Goal: Task Accomplishment & Management: Manage account settings

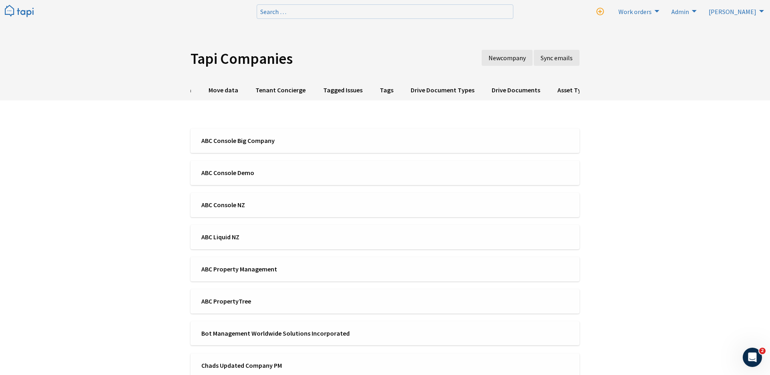
scroll to position [0, 650]
click at [367, 86] on link "Asset Types" at bounding box center [388, 91] width 51 height 20
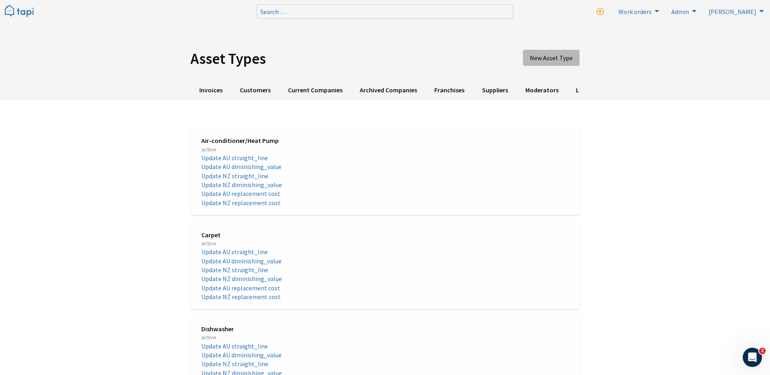
click at [548, 55] on span "New Asset Type" at bounding box center [551, 58] width 43 height 8
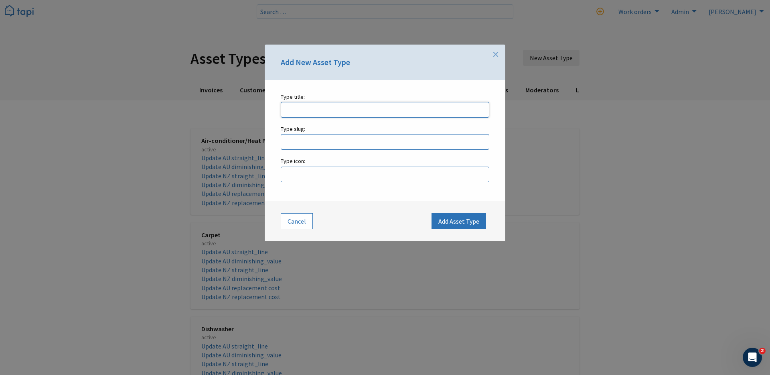
click at [366, 111] on input "Type title: Enter a Asset Type name." at bounding box center [385, 110] width 209 height 16
type input "Carpet"
click at [351, 135] on input "Type slug: Enter a Asset Type slug." at bounding box center [385, 142] width 209 height 16
type input "carpet"
type input "c"
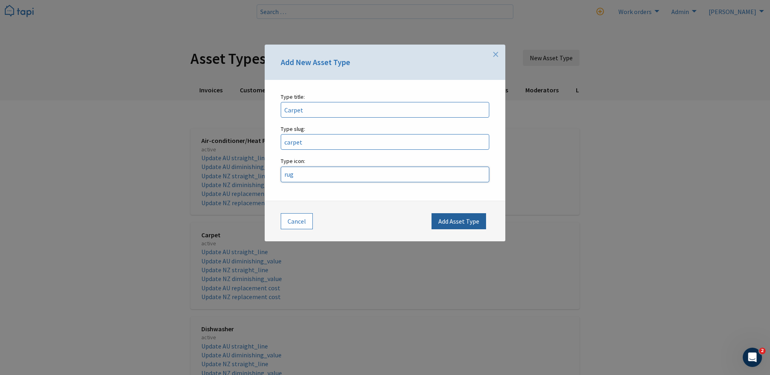
type input "rug"
click at [472, 225] on button "Add Asset Type" at bounding box center [458, 221] width 55 height 16
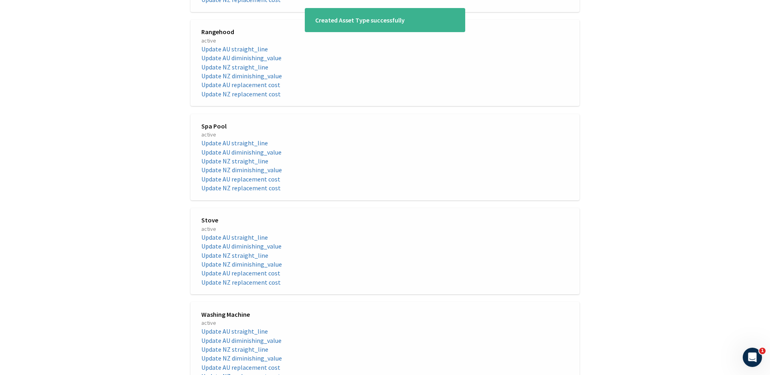
scroll to position [1102, 0]
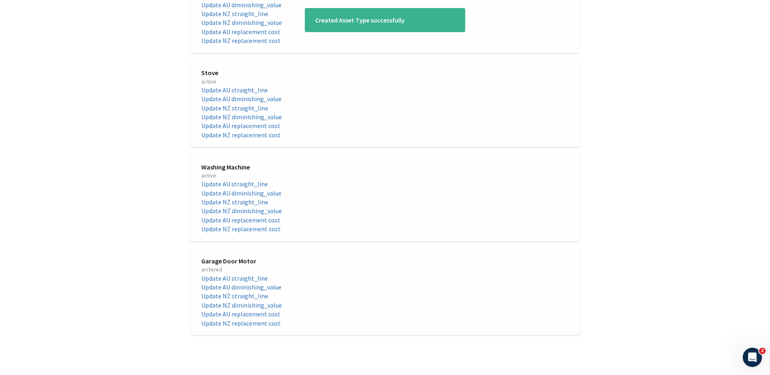
click at [385, 182] on div "Washing Machine active Update AU straight_line Update AU diminishing_value Upda…" at bounding box center [290, 197] width 190 height 71
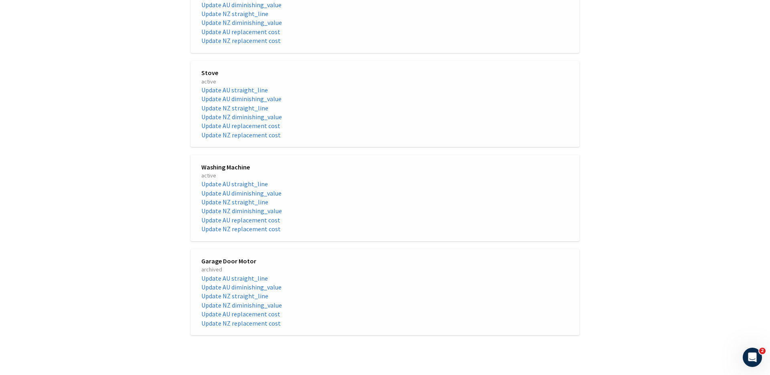
click at [385, 173] on div "Washing Machine active Update AU straight_line Update AU diminishing_value Upda…" at bounding box center [290, 197] width 190 height 71
click at [228, 166] on span "Washing Machine" at bounding box center [290, 166] width 178 height 9
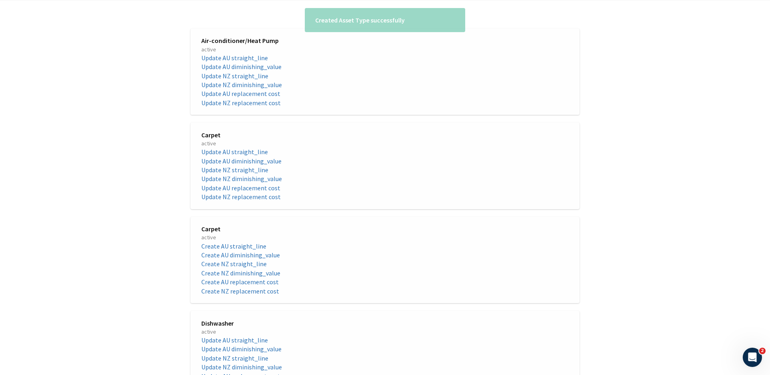
scroll to position [100, 0]
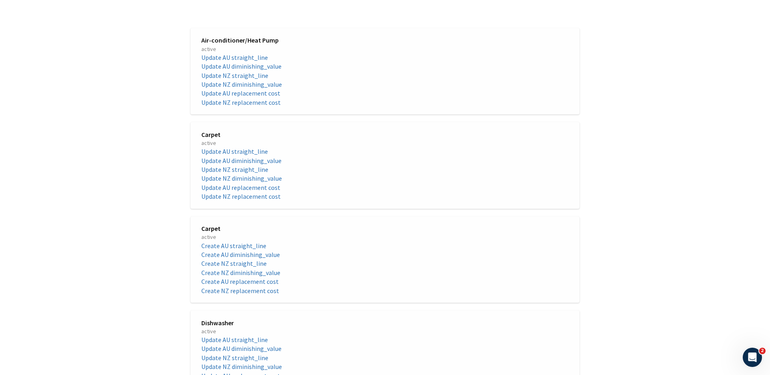
click at [217, 225] on span "Carpet" at bounding box center [290, 228] width 178 height 9
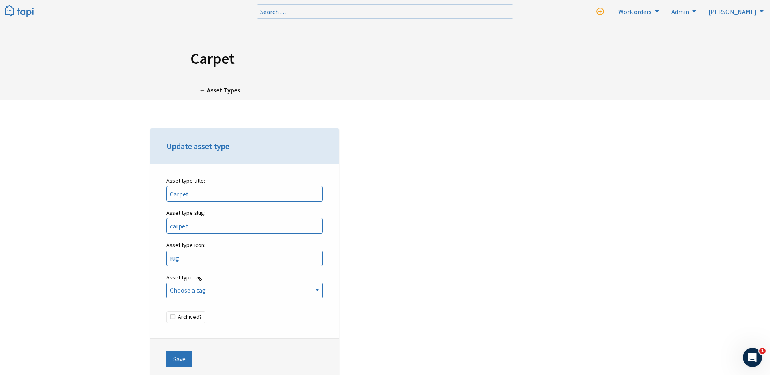
click at [144, 191] on div "Update asset type Asset type title: Carpet Please enter the title. Asset type s…" at bounding box center [244, 260] width 201 height 264
click at [20, 15] on img at bounding box center [19, 11] width 29 height 13
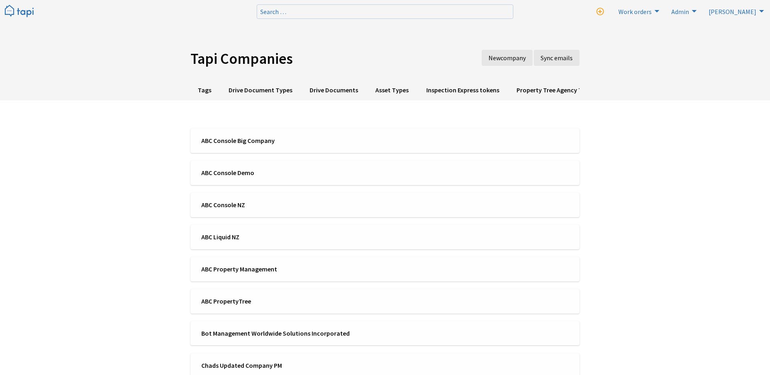
scroll to position [0, 650]
click at [369, 88] on link "Asset Types" at bounding box center [388, 91] width 51 height 20
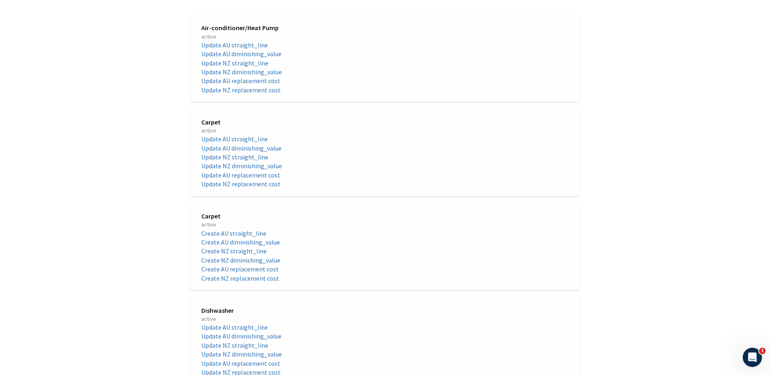
scroll to position [116, 0]
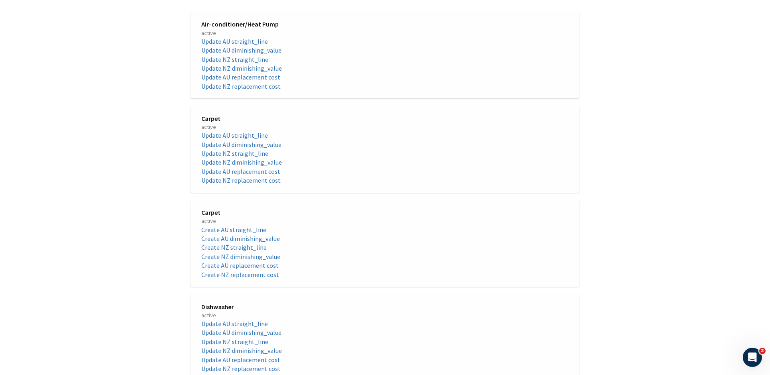
click at [239, 119] on span "Carpet" at bounding box center [290, 118] width 178 height 9
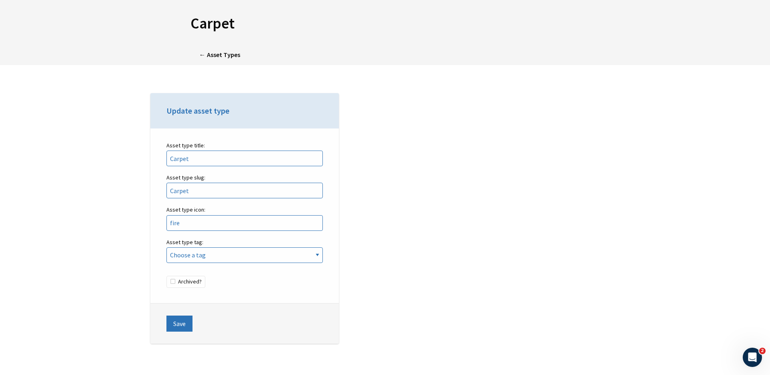
scroll to position [50, 0]
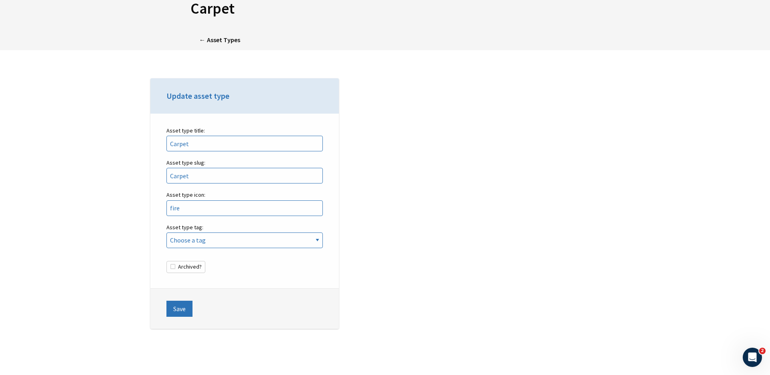
click at [192, 268] on label "Archived?" at bounding box center [185, 267] width 39 height 12
click at [167, 261] on input "Archived?" at bounding box center [166, 261] width 0 height 0
checkbox input "true"
click at [183, 309] on button "Save" at bounding box center [179, 308] width 26 height 16
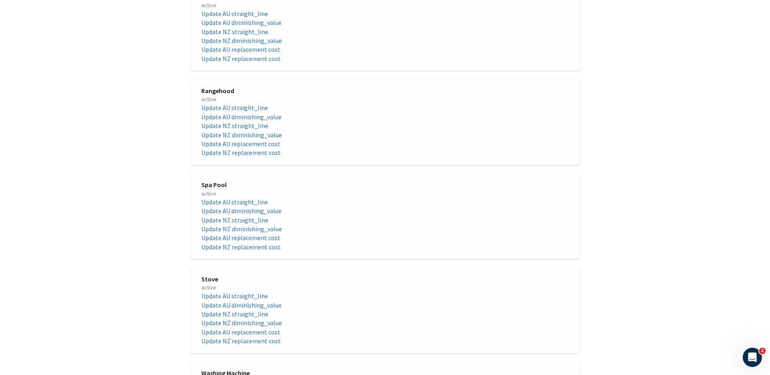
scroll to position [1102, 0]
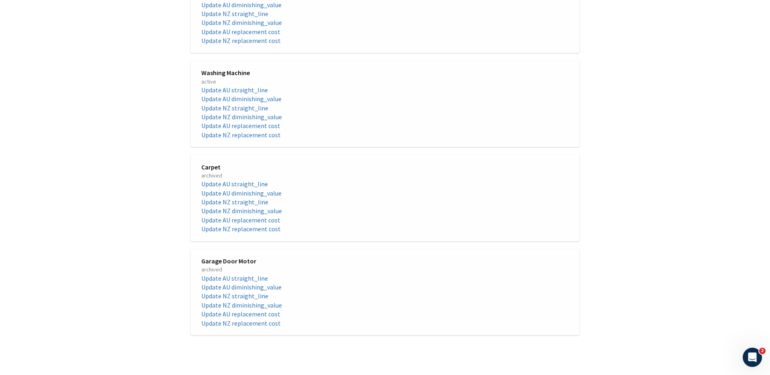
click at [207, 167] on span "Carpet" at bounding box center [290, 166] width 178 height 9
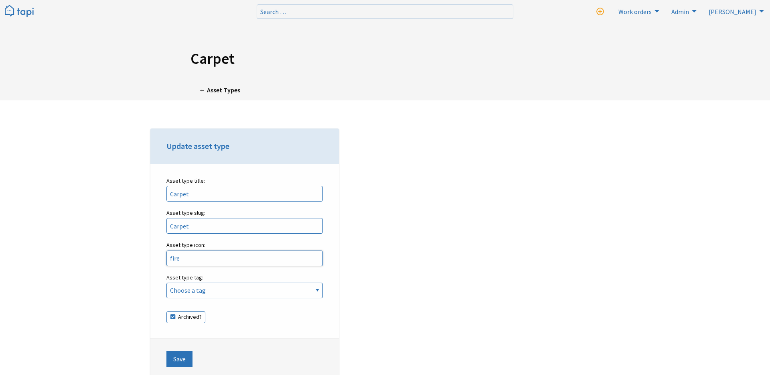
click at [198, 250] on input "fire" at bounding box center [244, 258] width 156 height 16
type input "rug"
click at [177, 318] on label "Archived?" at bounding box center [185, 317] width 39 height 12
click at [167, 311] on input "Archived?" at bounding box center [166, 311] width 0 height 0
checkbox input "false"
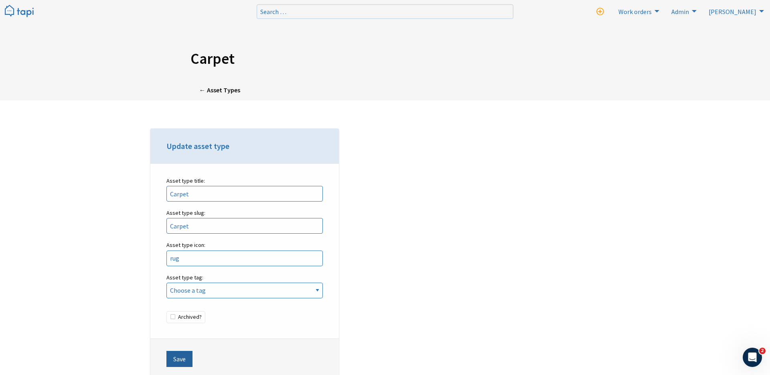
click at [186, 358] on button "Save" at bounding box center [179, 358] width 26 height 16
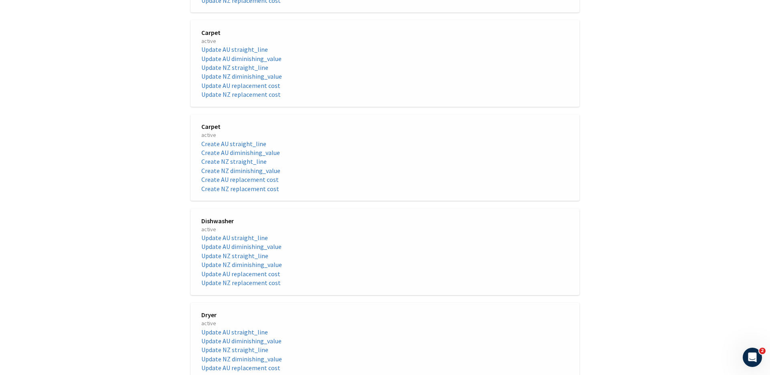
scroll to position [198, 0]
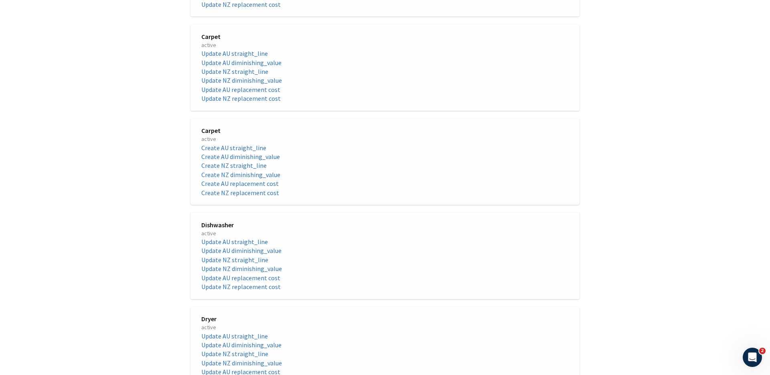
click at [371, 161] on li "Create NZ straight_line" at bounding box center [290, 165] width 178 height 9
click at [215, 135] on span "active" at bounding box center [290, 139] width 178 height 8
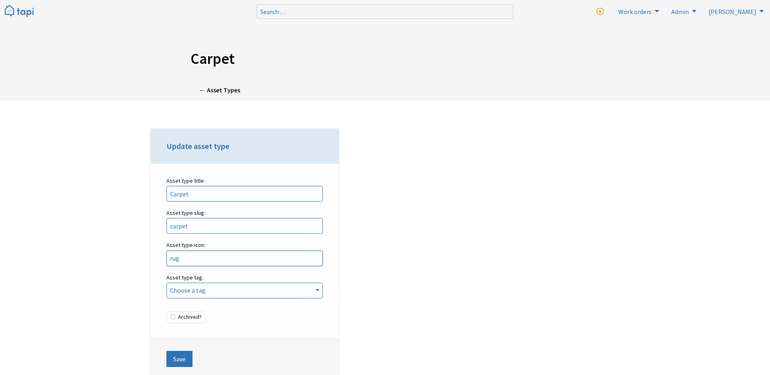
click at [193, 256] on input "rug" at bounding box center [244, 258] width 156 height 16
click at [174, 226] on input "carpet" at bounding box center [244, 226] width 156 height 16
type input "Carpet"
click at [185, 255] on input "rug" at bounding box center [244, 258] width 156 height 16
type input "carpet"
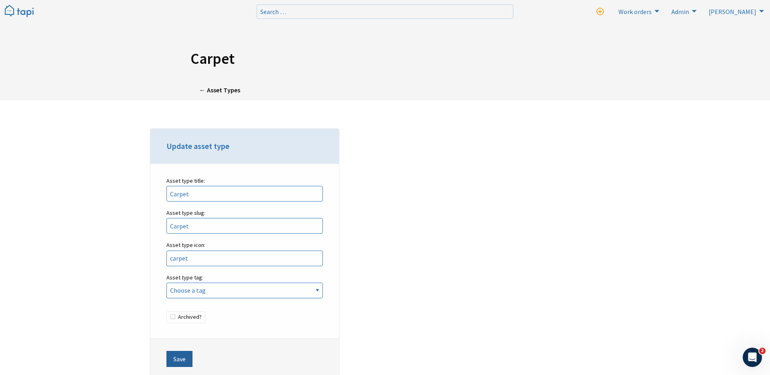
click at [180, 361] on button "Save" at bounding box center [179, 358] width 26 height 16
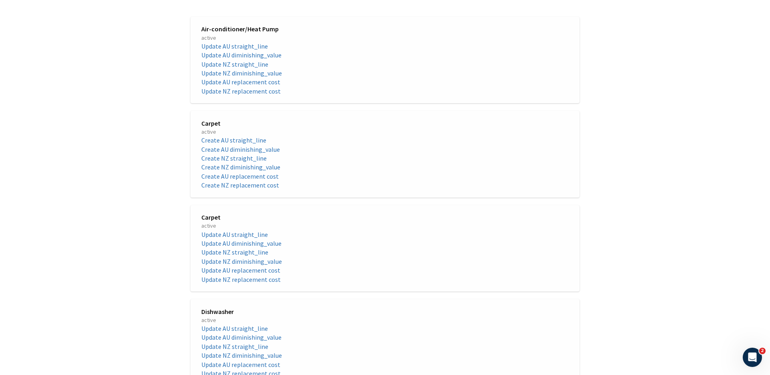
scroll to position [113, 0]
click at [213, 221] on span "active" at bounding box center [290, 224] width 178 height 8
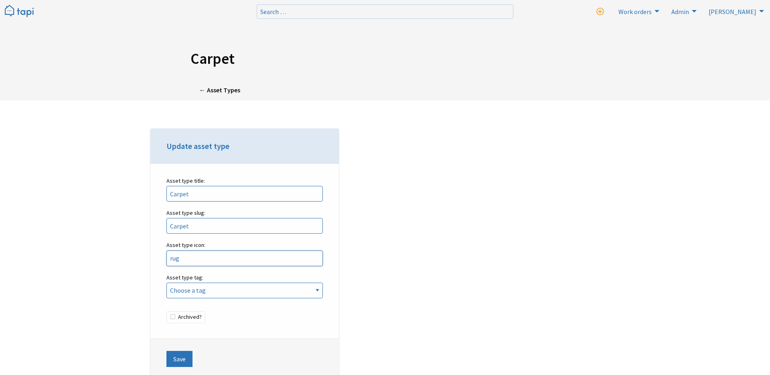
click at [181, 261] on input "rug" at bounding box center [244, 258] width 156 height 16
type input "carpet"
click at [179, 364] on button "Save" at bounding box center [179, 358] width 26 height 16
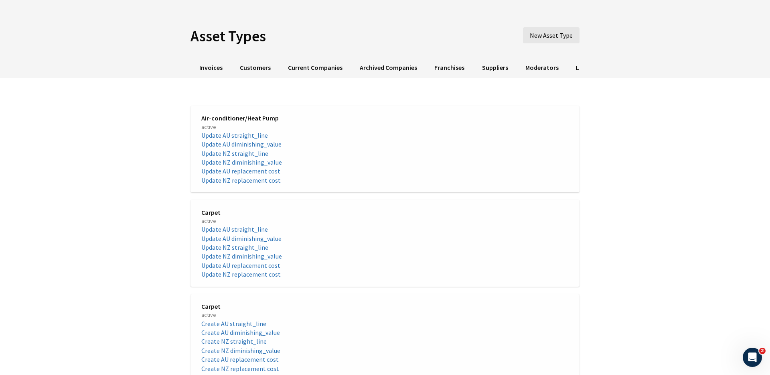
scroll to position [65, 0]
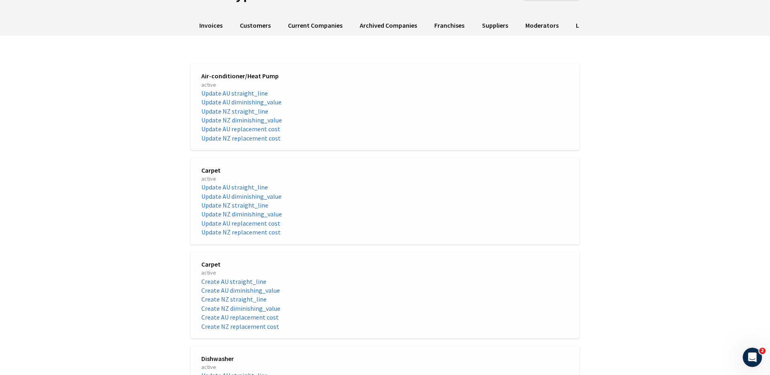
click at [218, 166] on span "Carpet" at bounding box center [290, 170] width 178 height 9
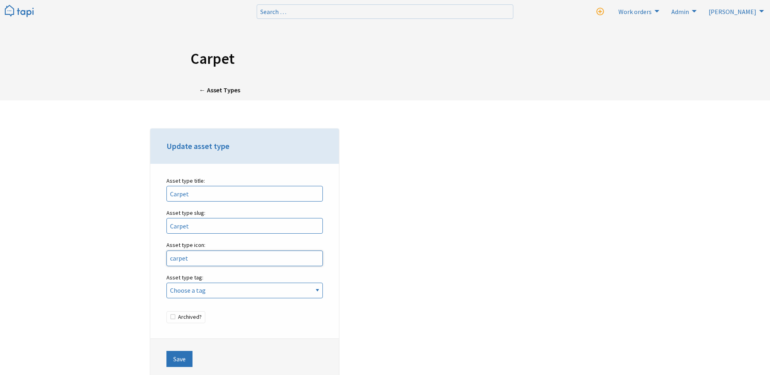
click at [198, 263] on input "carpet" at bounding box center [244, 258] width 156 height 16
type input "house"
click at [174, 359] on button "Save" at bounding box center [179, 358] width 26 height 16
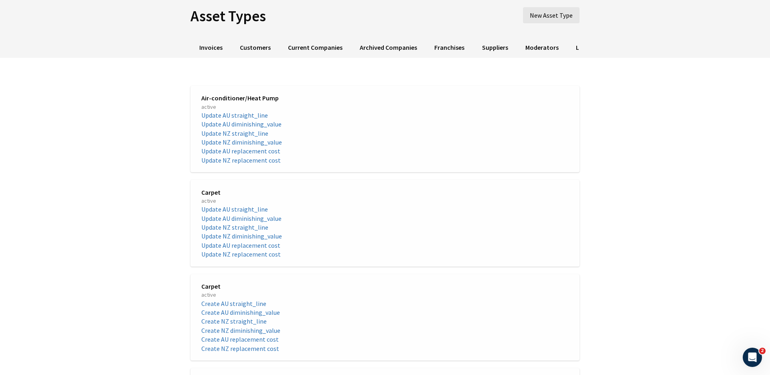
scroll to position [46, 0]
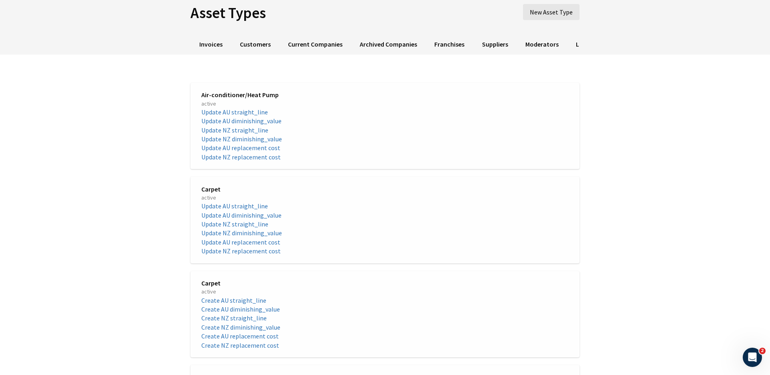
click at [211, 282] on span "Carpet" at bounding box center [290, 282] width 178 height 9
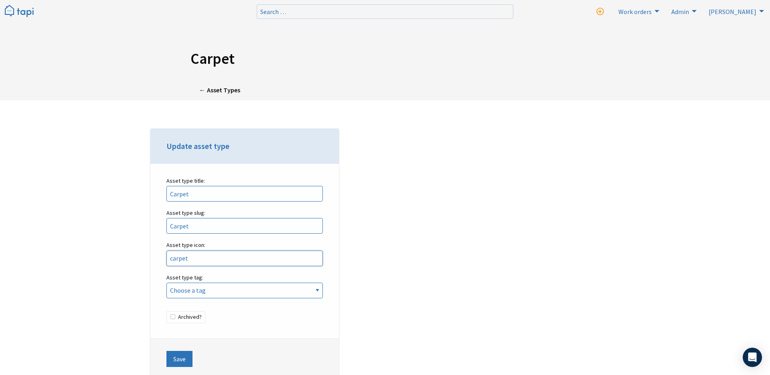
click at [205, 256] on input "carpet" at bounding box center [244, 258] width 156 height 16
type input "House"
click at [179, 359] on button "Save" at bounding box center [179, 358] width 26 height 16
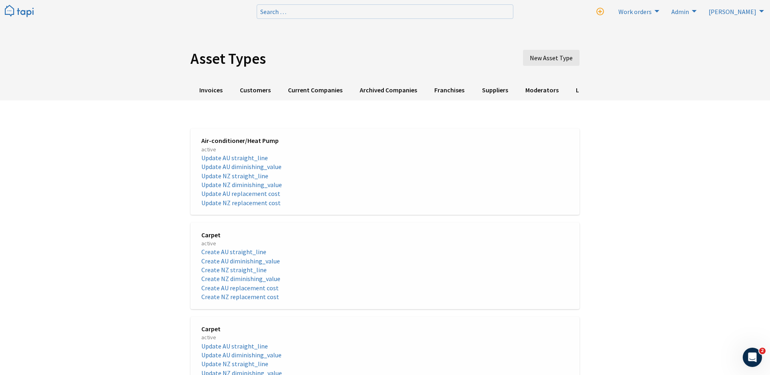
click at [217, 234] on span "Carpet" at bounding box center [290, 234] width 178 height 9
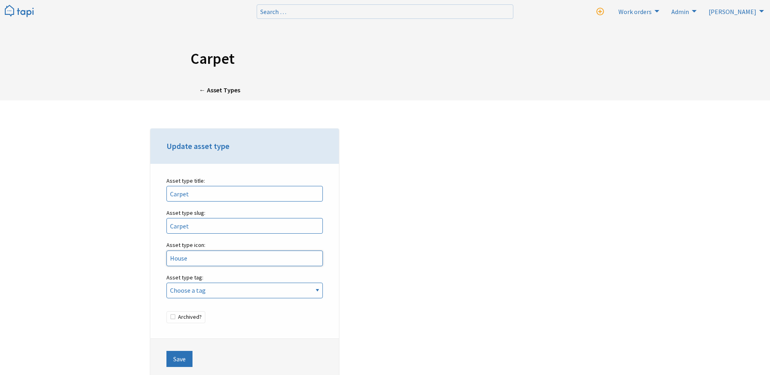
click at [206, 256] on input "House" at bounding box center [244, 258] width 156 height 16
type input "house"
click at [177, 356] on button "Save" at bounding box center [179, 358] width 26 height 16
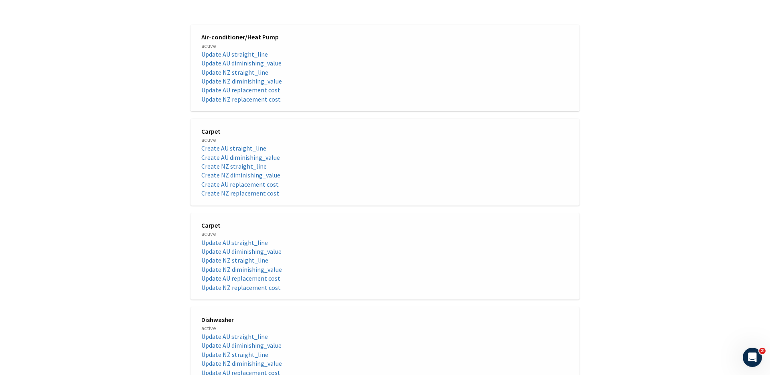
scroll to position [155, 0]
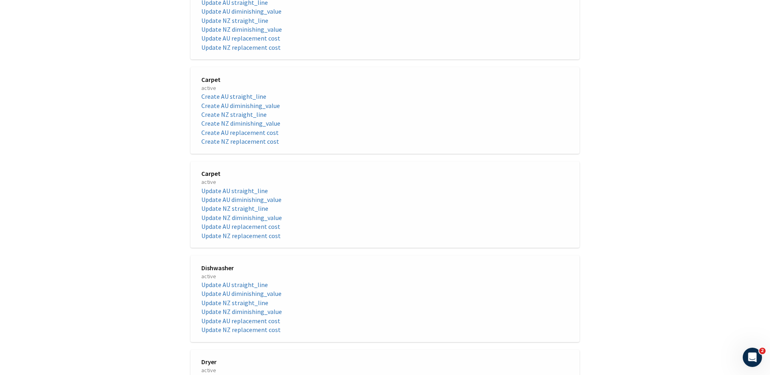
click at [208, 180] on span "active" at bounding box center [290, 182] width 178 height 8
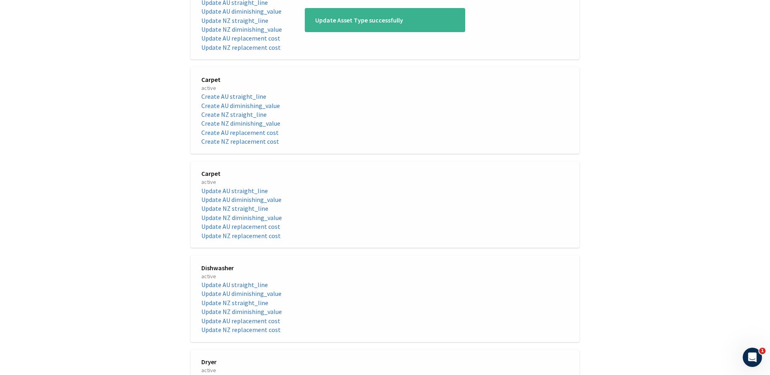
click at [213, 83] on span "Carpet" at bounding box center [290, 79] width 178 height 9
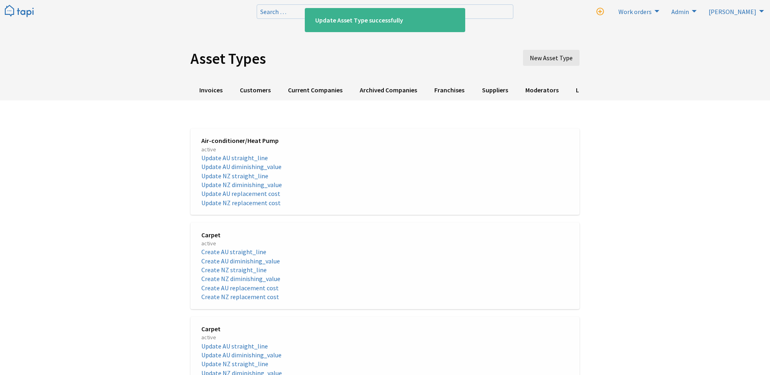
scroll to position [155, 0]
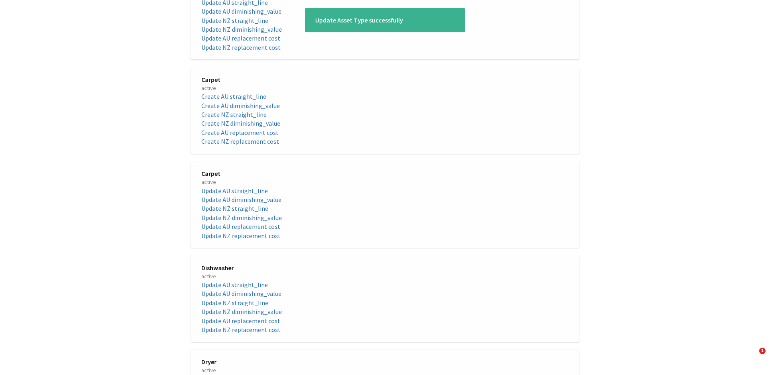
click at [209, 175] on span "Carpet" at bounding box center [290, 173] width 178 height 9
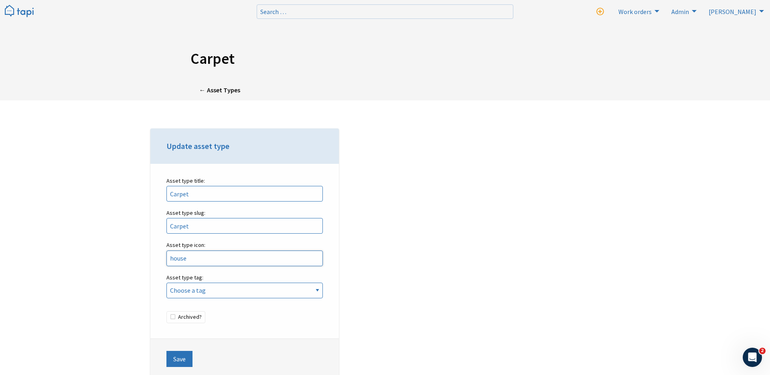
click at [209, 259] on input "house" at bounding box center [244, 258] width 156 height 16
type input "fire"
click at [175, 365] on button "Save" at bounding box center [179, 358] width 26 height 16
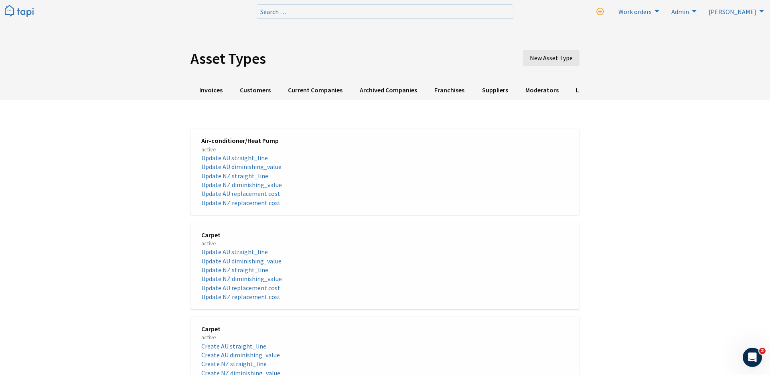
click at [249, 136] on span "Air-conditioner/Heat Pump" at bounding box center [290, 140] width 178 height 9
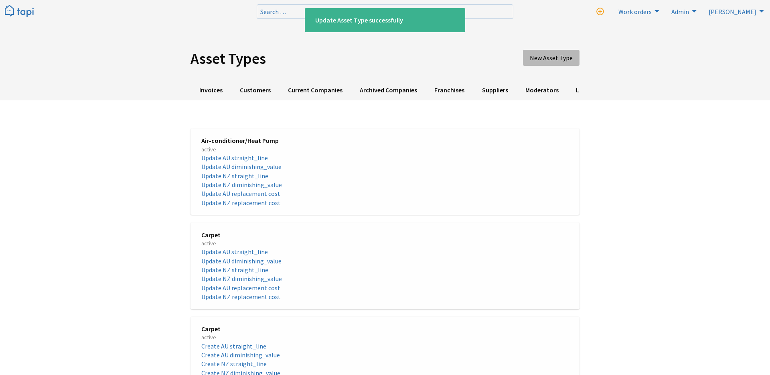
click at [557, 55] on span "New Asset Type" at bounding box center [551, 58] width 43 height 8
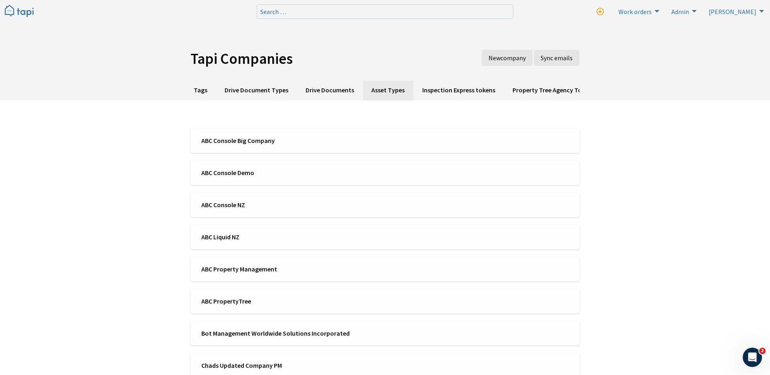
click at [379, 86] on link "Asset Types" at bounding box center [388, 91] width 51 height 20
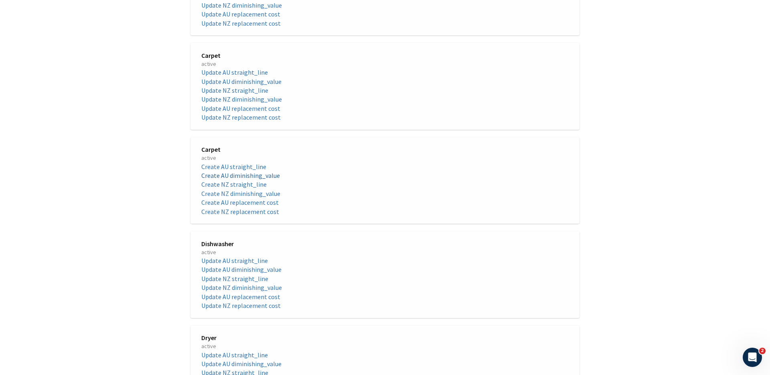
click at [243, 175] on link "Create AU diminishing_value" at bounding box center [240, 175] width 79 height 8
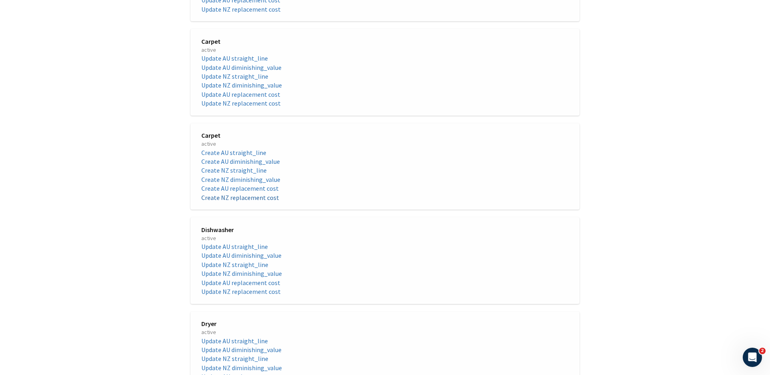
click at [222, 198] on link "Create NZ replacement cost" at bounding box center [240, 197] width 78 height 8
click at [249, 67] on link "Update AU diminishing_value" at bounding box center [241, 67] width 80 height 8
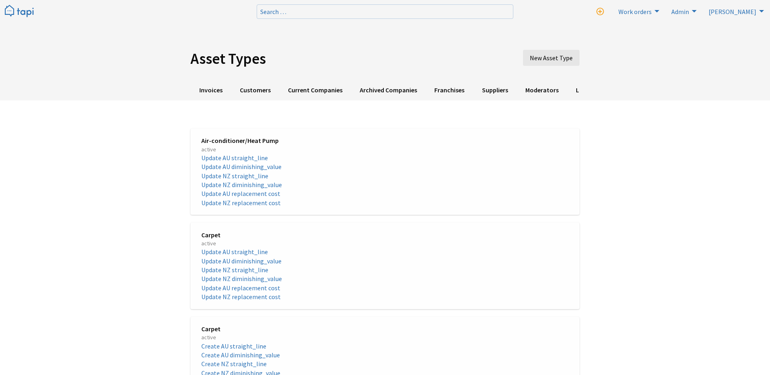
scroll to position [193, 0]
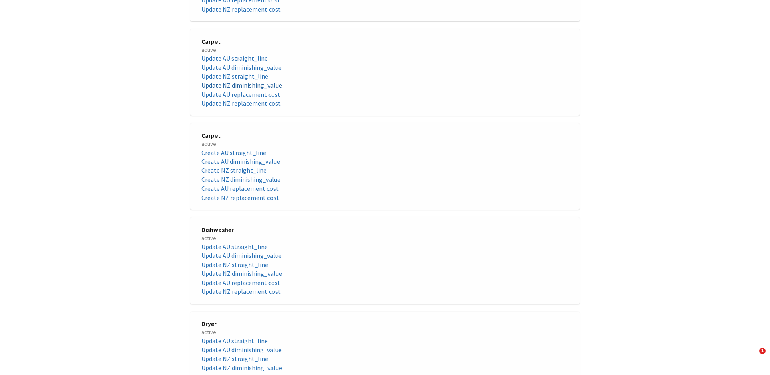
click at [228, 83] on link "Update NZ diminishing_value" at bounding box center [241, 85] width 81 height 8
click at [242, 85] on link "Update NZ diminishing_value" at bounding box center [241, 85] width 81 height 8
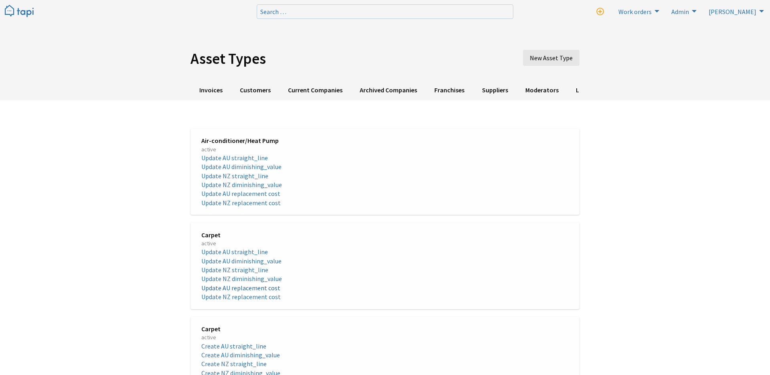
scroll to position [193, 0]
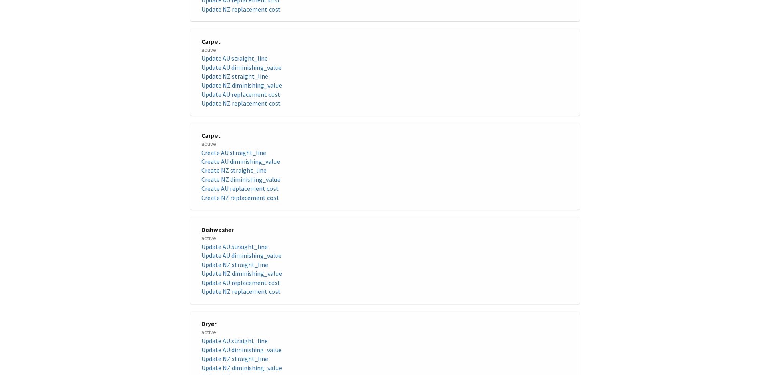
click at [230, 76] on link "Update NZ straight_line" at bounding box center [234, 76] width 67 height 8
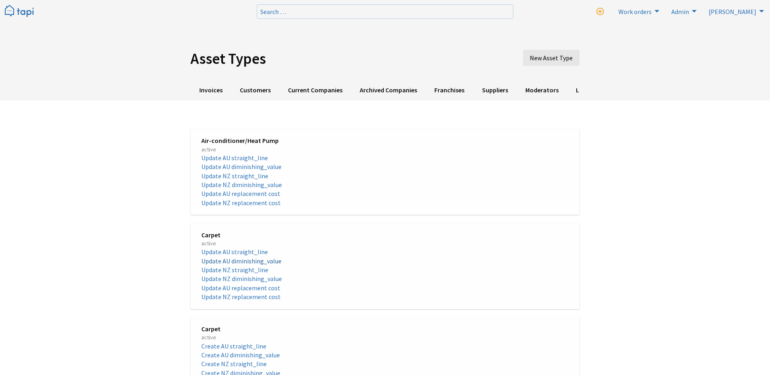
scroll to position [193, 0]
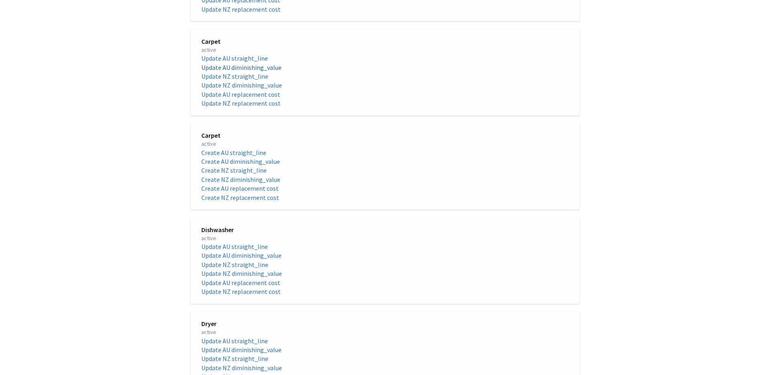
click at [246, 66] on link "Update AU diminishing_value" at bounding box center [241, 67] width 80 height 8
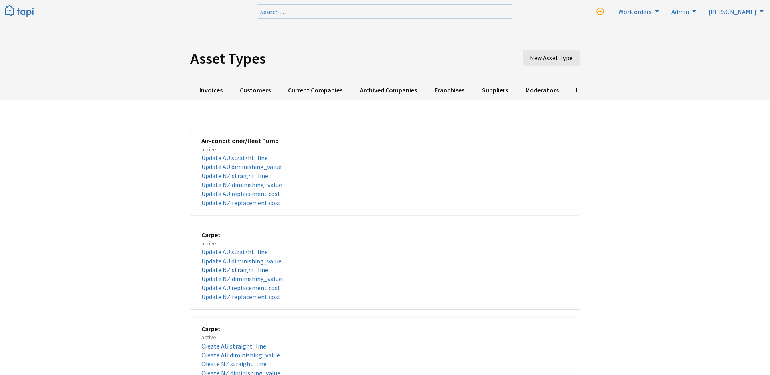
scroll to position [193, 0]
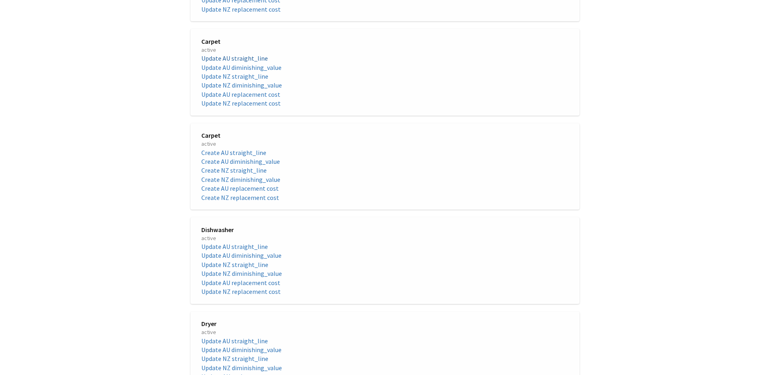
click at [224, 58] on link "Update AU straight_line" at bounding box center [234, 58] width 67 height 8
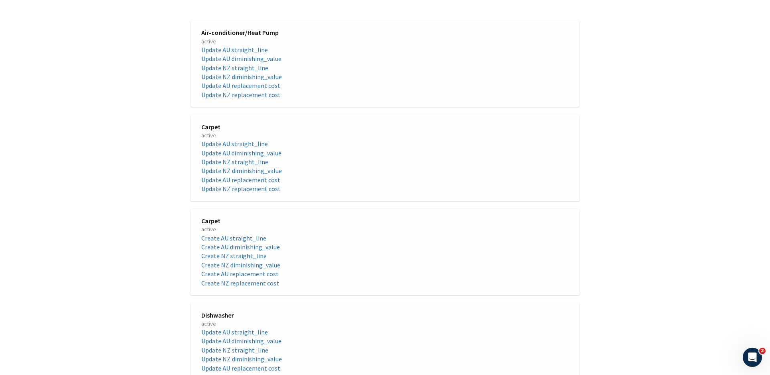
scroll to position [111, 0]
click at [244, 235] on link "Create AU straight_line" at bounding box center [233, 235] width 65 height 8
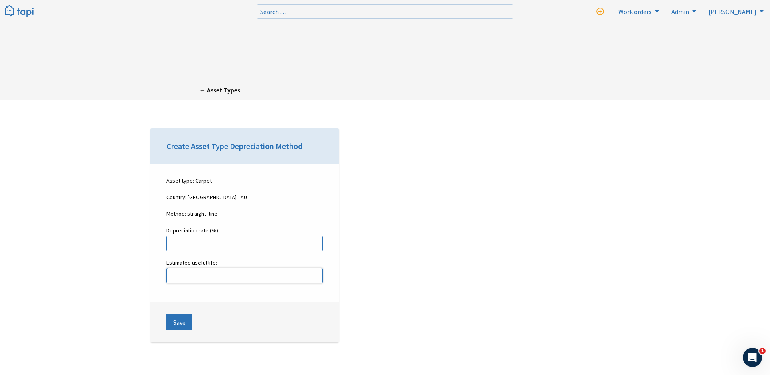
click at [217, 274] on input "Estimated useful life:" at bounding box center [244, 275] width 156 height 16
click at [218, 89] on link "← Asset Types" at bounding box center [219, 91] width 58 height 20
